Goal: Task Accomplishment & Management: Manage account settings

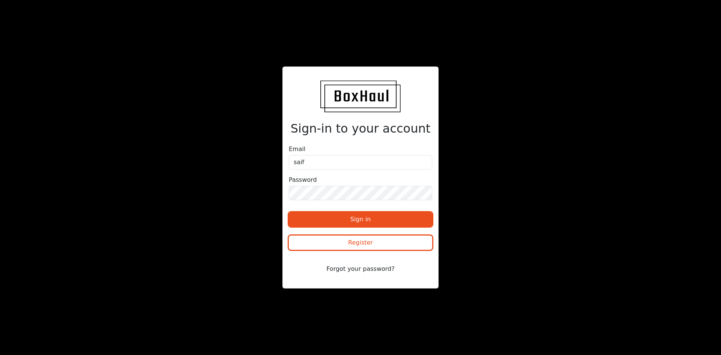
click at [289, 175] on div at bounding box center [289, 175] width 0 height 0
type input "[EMAIL_ADDRESS][DOMAIN_NAME]"
click at [378, 211] on div "Sign in Register" at bounding box center [361, 231] width 144 height 50
click at [376, 217] on button "Sign in" at bounding box center [361, 219] width 144 height 14
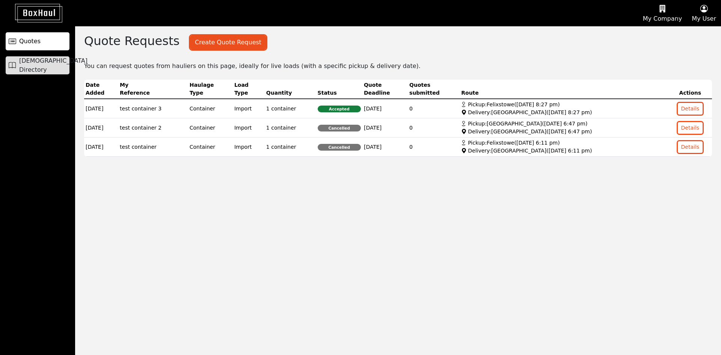
click at [49, 65] on span "[DEMOGRAPHIC_DATA] Directory" at bounding box center [53, 65] width 68 height 18
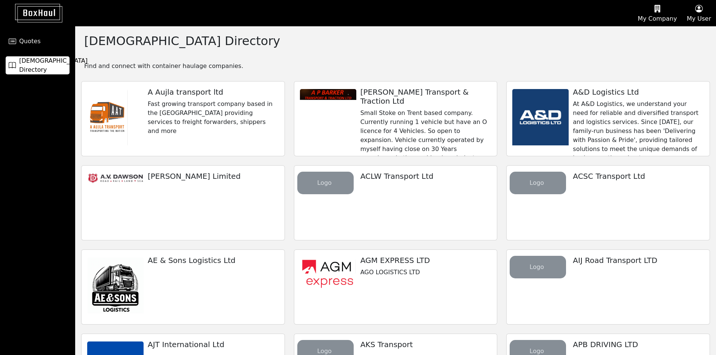
click at [698, 17] on button "My User" at bounding box center [698, 13] width 34 height 26
click at [687, 61] on link "Logout" at bounding box center [685, 60] width 59 height 12
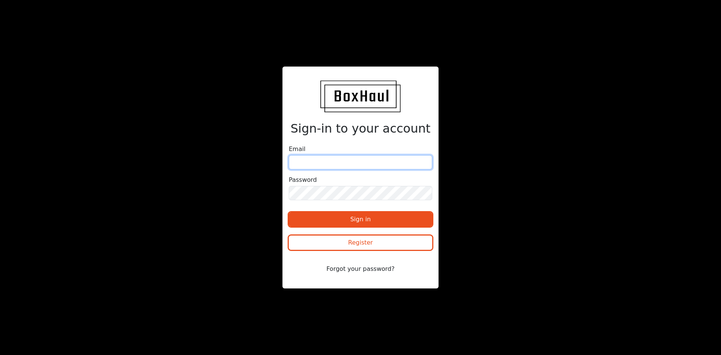
type input "[EMAIL_ADDRESS][DOMAIN_NAME]"
